Goal: Navigation & Orientation: Find specific page/section

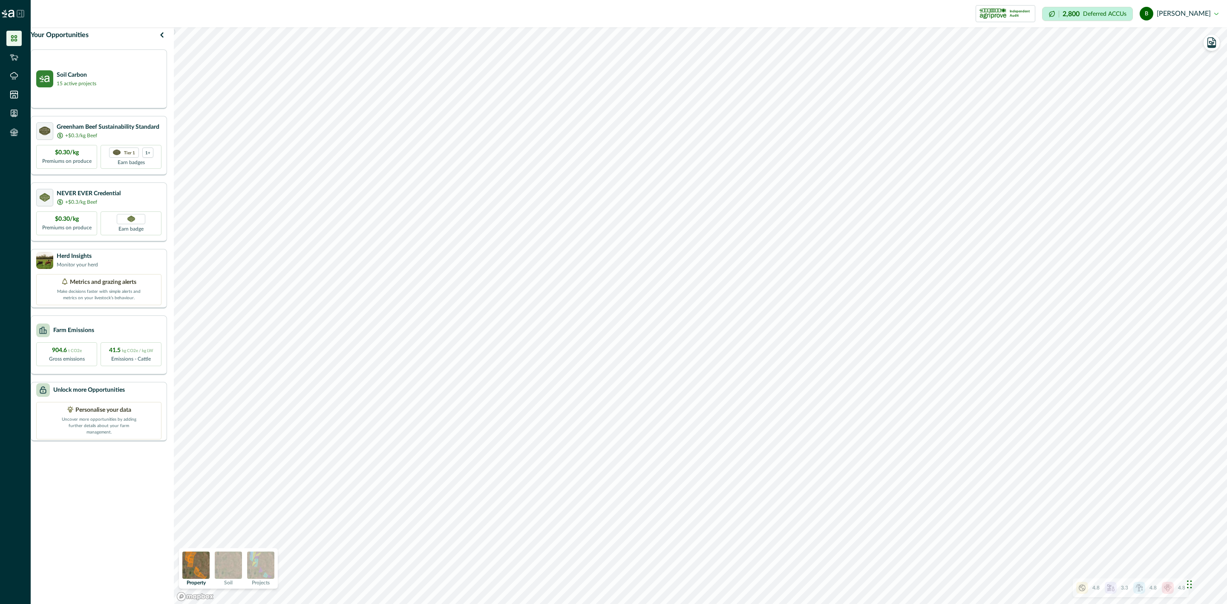
click at [241, 563] on img at bounding box center [228, 565] width 27 height 27
click at [117, 256] on div "Herd Insights Monitor your herd Metrics and grazing alerts Make decisions faste…" at bounding box center [99, 279] width 136 height 60
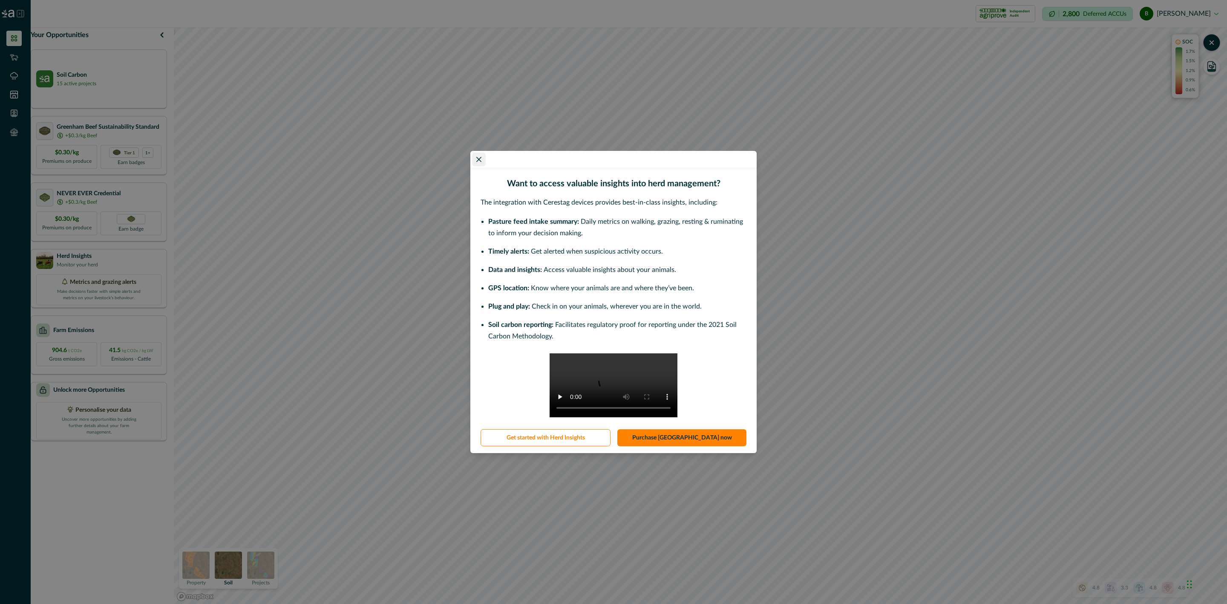
click at [480, 157] on icon "Close" at bounding box center [479, 159] width 5 height 5
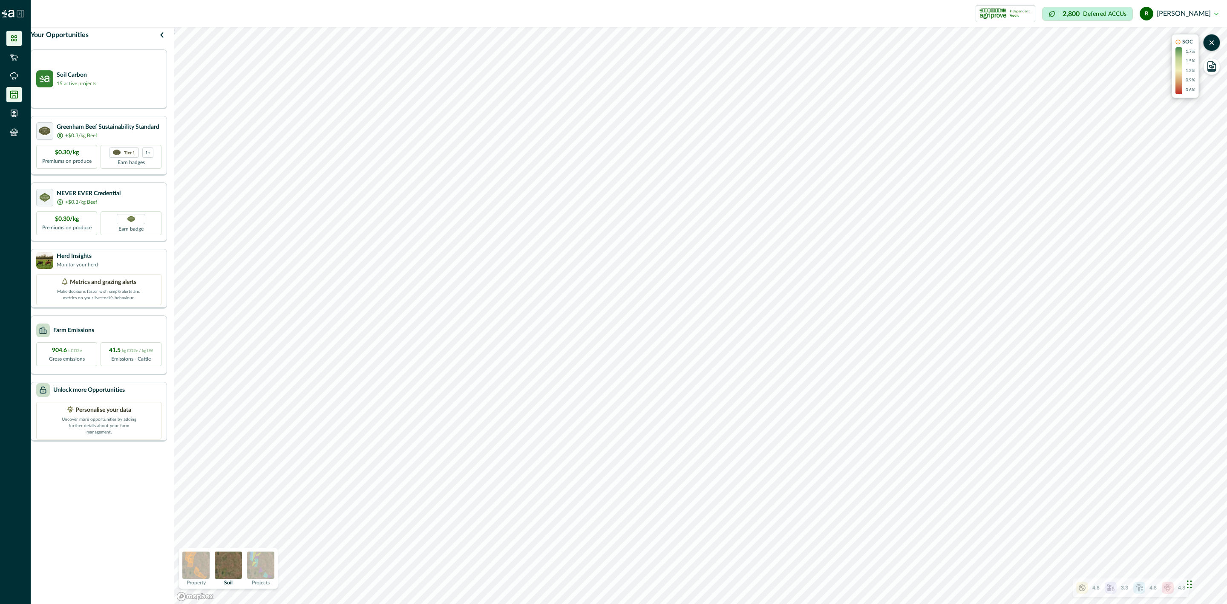
click at [14, 95] on icon at bounding box center [14, 94] width 7 height 7
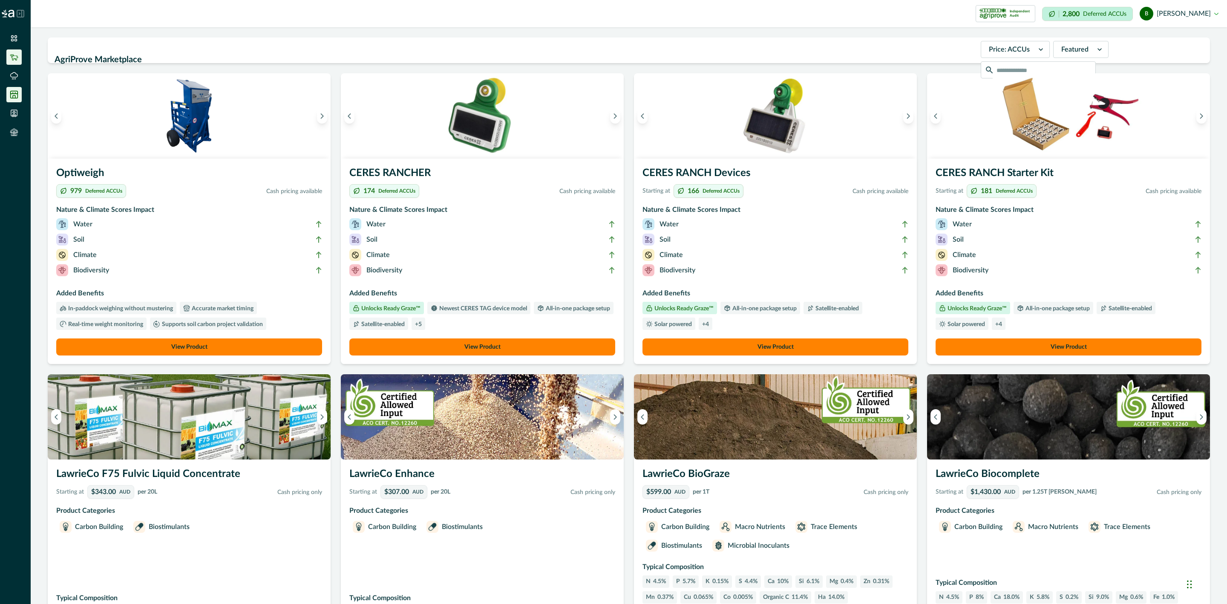
click at [13, 53] on icon at bounding box center [14, 57] width 9 height 9
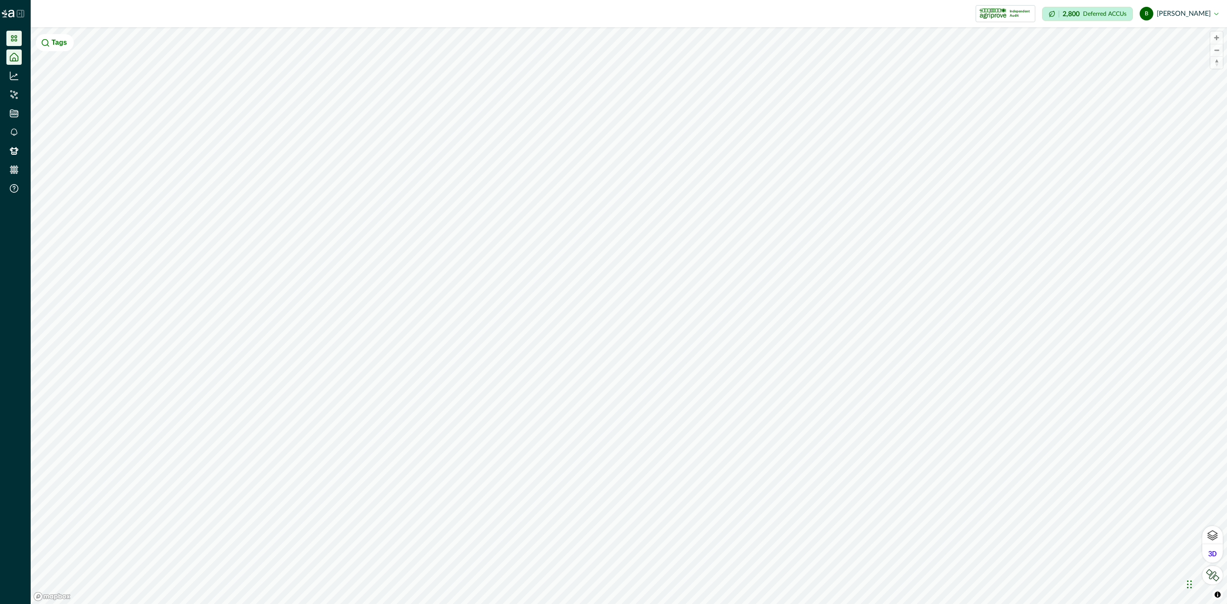
click at [12, 40] on icon at bounding box center [14, 38] width 6 height 6
click at [19, 15] on icon at bounding box center [21, 14] width 8 height 8
